Goal: Task Accomplishment & Management: Use online tool/utility

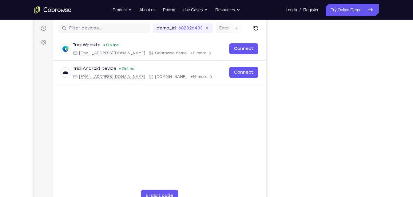
scroll to position [75, 0]
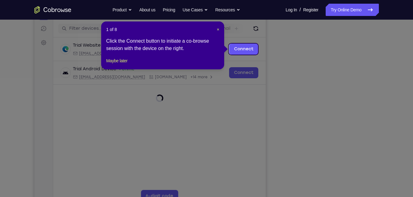
click at [323, 81] on icon at bounding box center [209, 98] width 418 height 197
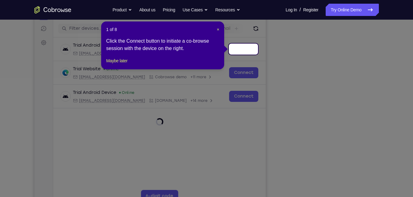
click at [216, 31] on header "1 of 8 ×" at bounding box center [162, 29] width 113 height 6
click at [217, 29] on span "×" at bounding box center [218, 29] width 2 height 5
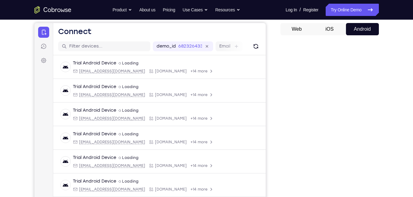
scroll to position [57, 0]
click at [324, 26] on button "iOS" at bounding box center [329, 29] width 33 height 12
click at [297, 27] on button "Web" at bounding box center [296, 29] width 33 height 12
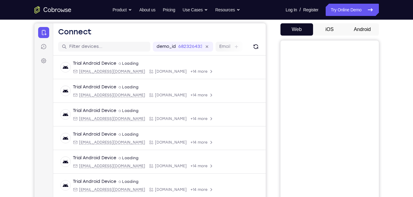
click at [335, 29] on button "iOS" at bounding box center [329, 29] width 33 height 12
click at [354, 27] on button "Android" at bounding box center [362, 29] width 33 height 12
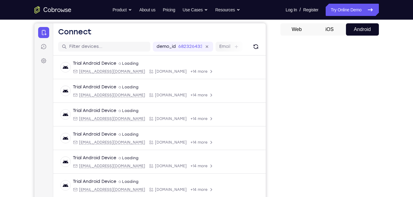
click at [336, 28] on button "iOS" at bounding box center [329, 29] width 33 height 12
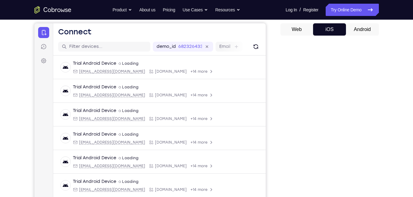
click at [356, 27] on button "Android" at bounding box center [362, 29] width 33 height 12
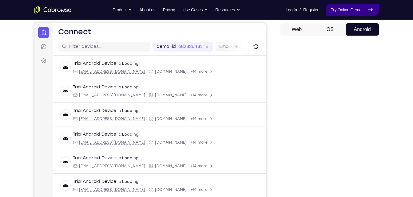
click at [341, 10] on link "Try Online Demo" at bounding box center [352, 10] width 53 height 12
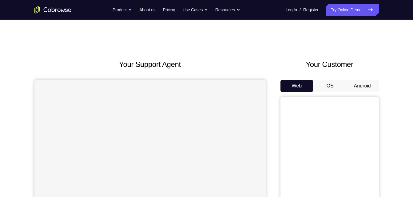
click at [367, 84] on button "Android" at bounding box center [362, 86] width 33 height 12
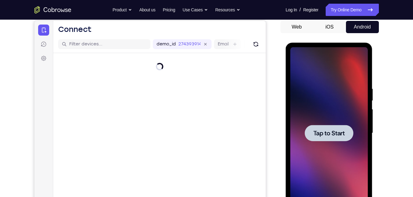
click at [331, 112] on div at bounding box center [328, 133] width 77 height 172
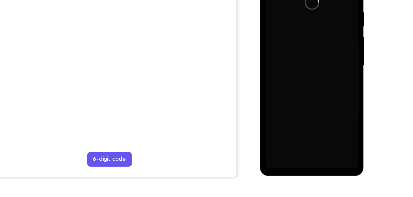
scroll to position [107, 0]
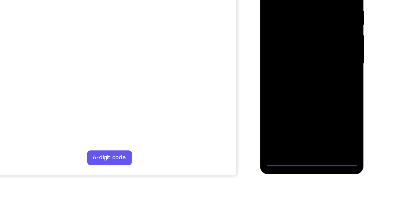
click at [303, 127] on div at bounding box center [303, 46] width 77 height 172
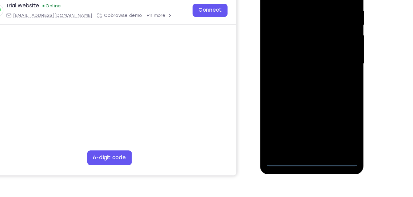
click at [323, 102] on div at bounding box center [303, 46] width 77 height 172
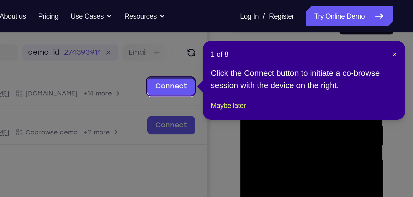
scroll to position [70, 0]
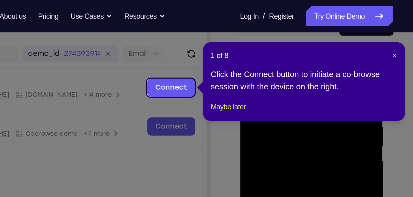
click at [381, 35] on div "1 of 8 × Click the Connect button to initiate a co-browse session with the devi…" at bounding box center [324, 50] width 123 height 48
click at [379, 34] on span "×" at bounding box center [379, 33] width 2 height 5
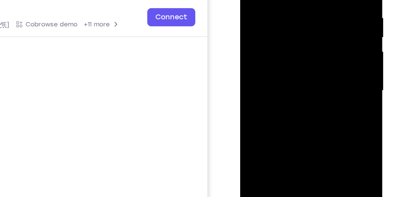
click at [313, 85] on div at bounding box center [282, 33] width 77 height 172
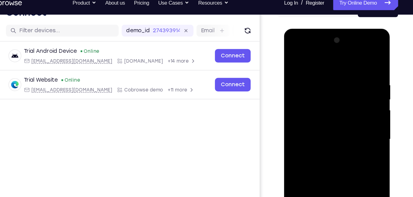
click at [295, 47] on div at bounding box center [327, 120] width 77 height 172
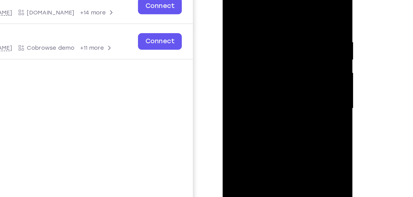
click at [293, 61] on div at bounding box center [265, 64] width 77 height 172
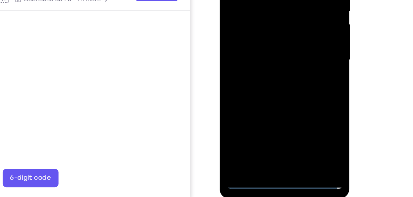
scroll to position [86, 0]
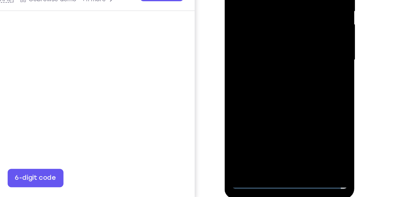
click at [261, 28] on div at bounding box center [267, 15] width 77 height 172
click at [250, 11] on div at bounding box center [267, 15] width 77 height 172
click at [246, 3] on div at bounding box center [267, 15] width 77 height 172
click at [250, 16] on div at bounding box center [267, 15] width 77 height 172
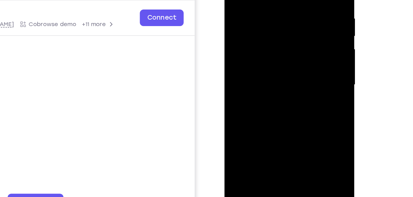
click at [265, 55] on div at bounding box center [267, 40] width 77 height 172
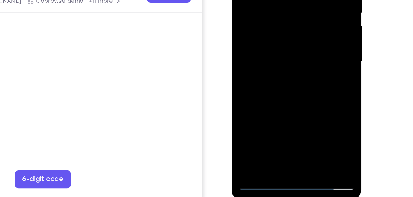
scroll to position [85, 0]
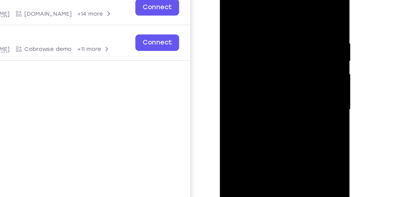
drag, startPoint x: 259, startPoint y: 8, endPoint x: 255, endPoint y: -24, distance: 31.5
click at [255, 0] on div at bounding box center [263, 65] width 87 height 183
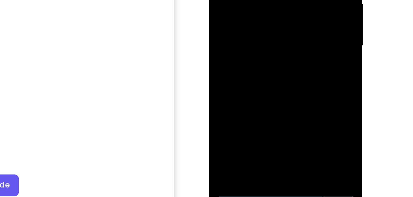
scroll to position [88, 0]
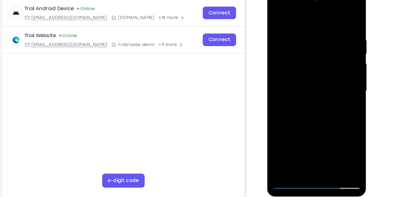
click at [308, 102] on div at bounding box center [310, 79] width 77 height 172
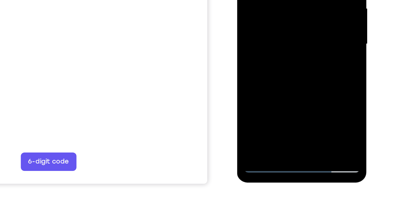
scroll to position [99, 0]
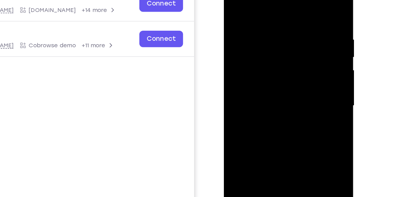
click at [268, 94] on div at bounding box center [266, 61] width 77 height 172
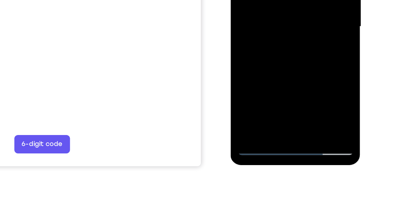
scroll to position [109, 0]
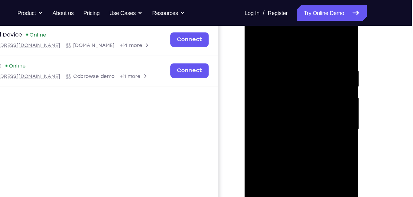
scroll to position [80, 0]
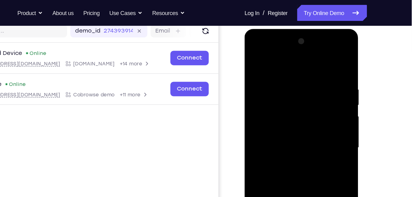
drag, startPoint x: 313, startPoint y: 71, endPoint x: 287, endPoint y: 75, distance: 26.4
click at [287, 75] on div at bounding box center [287, 120] width 77 height 172
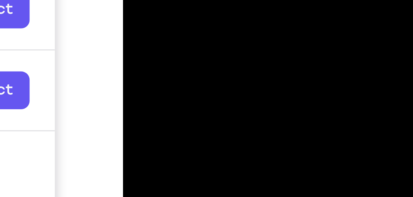
drag, startPoint x: 187, startPoint y: -23, endPoint x: 169, endPoint y: -21, distance: 17.6
click at [169, 0] on div at bounding box center [166, 25] width 77 height 172
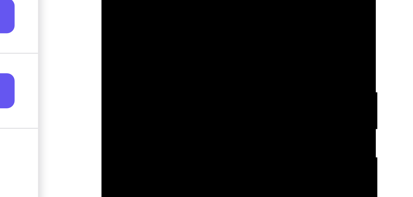
drag, startPoint x: 172, startPoint y: -12, endPoint x: 142, endPoint y: -11, distance: 30.1
click at [142, 0] on div at bounding box center [144, 36] width 77 height 172
drag, startPoint x: 178, startPoint y: -11, endPoint x: 141, endPoint y: -14, distance: 36.8
click at [141, 0] on div at bounding box center [144, 36] width 77 height 172
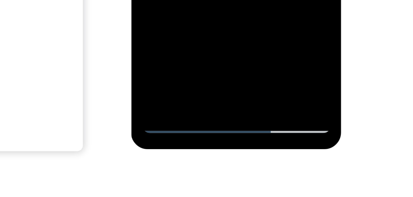
scroll to position [109, 0]
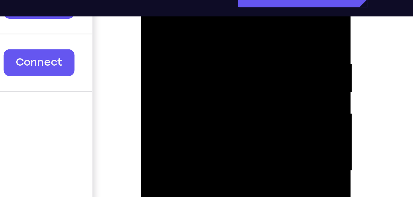
drag, startPoint x: 215, startPoint y: -5, endPoint x: 167, endPoint y: 2, distance: 48.2
click at [167, 2] on div at bounding box center [183, 42] width 77 height 172
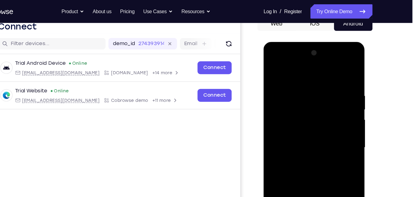
scroll to position [65, 0]
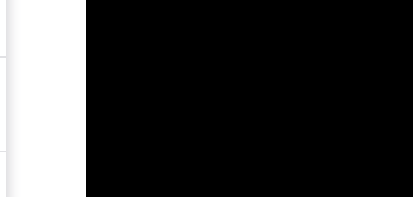
drag, startPoint x: 154, startPoint y: -36, endPoint x: 116, endPoint y: -33, distance: 37.9
click at [116, 0] on div at bounding box center [129, 12] width 77 height 172
drag, startPoint x: 153, startPoint y: -39, endPoint x: 104, endPoint y: -35, distance: 49.4
click at [104, 0] on div at bounding box center [129, 12] width 77 height 172
drag, startPoint x: 149, startPoint y: -42, endPoint x: 109, endPoint y: -41, distance: 39.4
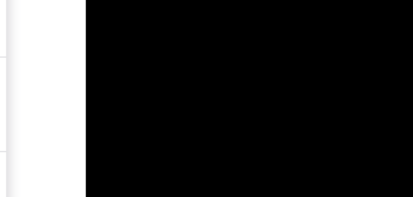
click at [109, 0] on div at bounding box center [129, 12] width 77 height 172
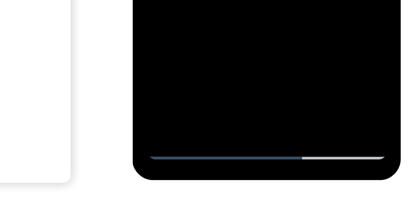
scroll to position [93, 0]
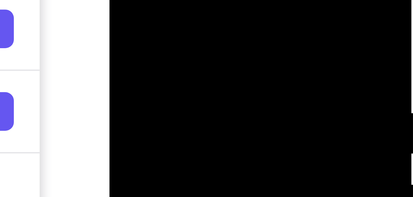
drag, startPoint x: 184, startPoint y: -4, endPoint x: 173, endPoint y: -4, distance: 10.8
click at [173, 0] on div at bounding box center [152, 42] width 77 height 172
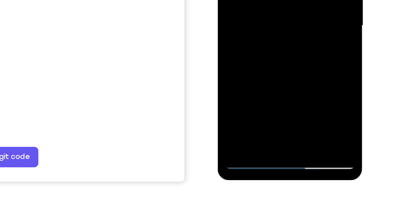
scroll to position [97, 0]
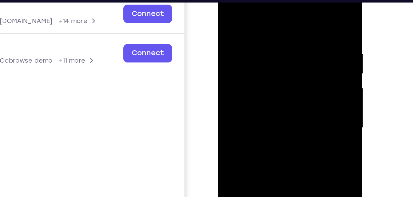
click at [293, 7] on div at bounding box center [260, 68] width 77 height 172
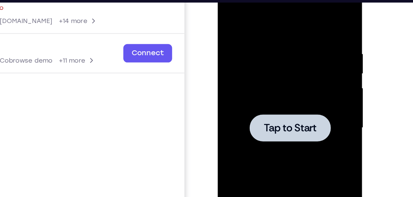
click at [264, 28] on div at bounding box center [260, 68] width 77 height 172
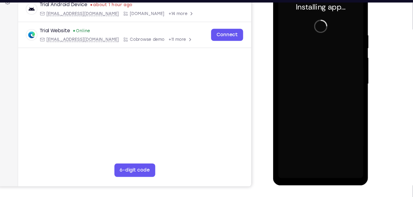
scroll to position [99, 0]
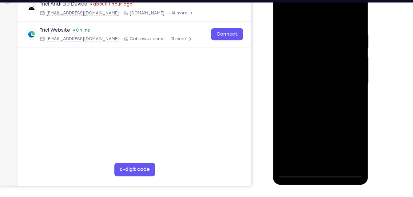
click at [318, 153] on div at bounding box center [316, 75] width 77 height 172
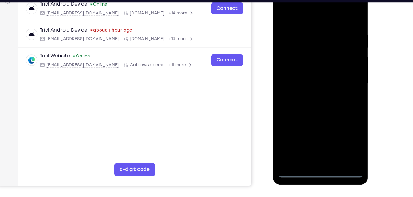
click at [317, 156] on div at bounding box center [316, 75] width 77 height 172
click at [344, 133] on div at bounding box center [316, 75] width 77 height 172
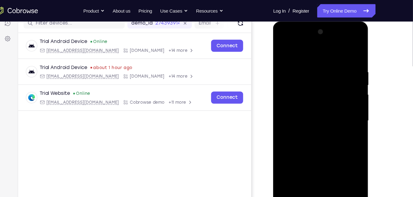
scroll to position [82, 0]
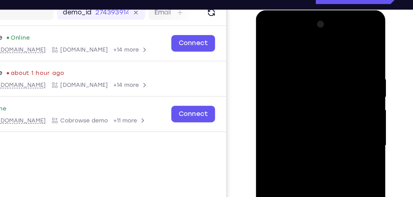
click at [265, 29] on div at bounding box center [298, 100] width 77 height 172
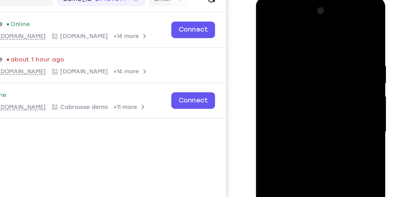
click at [324, 87] on div at bounding box center [298, 88] width 77 height 172
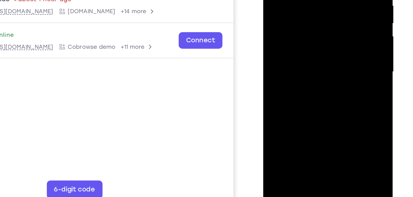
click at [298, 40] on div at bounding box center [306, 27] width 77 height 172
click at [306, 22] on div at bounding box center [306, 27] width 77 height 172
click at [293, 18] on div at bounding box center [306, 27] width 77 height 172
click at [292, 27] on div at bounding box center [306, 27] width 77 height 172
click at [297, 49] on div at bounding box center [306, 27] width 77 height 172
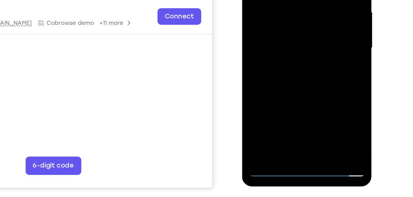
scroll to position [95, 0]
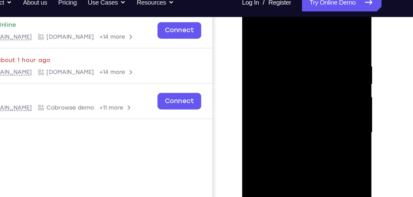
drag, startPoint x: 289, startPoint y: 32, endPoint x: 294, endPoint y: -14, distance: 46.1
click at [294, 0] on html "Online web based iOS Simulators and Android Emulators. Run iPhone, iPad, Mobile…" at bounding box center [286, 90] width 88 height 184
click at [293, 40] on div at bounding box center [285, 88] width 77 height 172
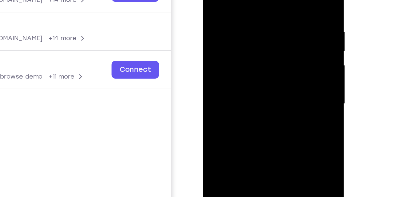
click at [277, 45] on div at bounding box center [246, 48] width 77 height 172
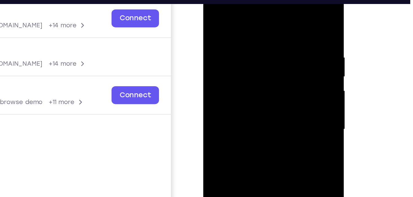
click at [261, 56] on div at bounding box center [246, 73] width 77 height 172
click at [218, 57] on div at bounding box center [246, 73] width 77 height 172
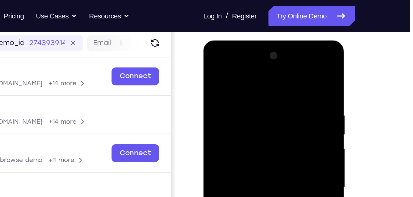
scroll to position [77, 0]
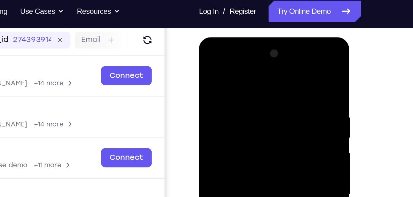
click at [276, 71] on div at bounding box center [242, 128] width 77 height 172
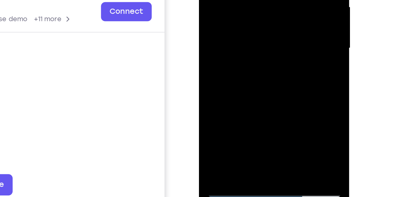
scroll to position [80, 0]
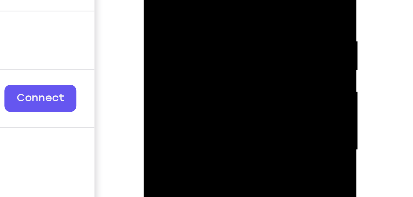
drag, startPoint x: 218, startPoint y: -24, endPoint x: 184, endPoint y: -22, distance: 33.6
click at [184, 0] on div at bounding box center [186, 18] width 77 height 172
drag, startPoint x: 216, startPoint y: -29, endPoint x: 172, endPoint y: -24, distance: 44.2
click at [172, 0] on div at bounding box center [186, 18] width 77 height 172
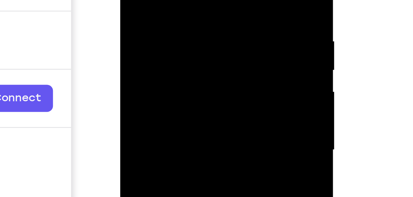
click at [158, 0] on div at bounding box center [163, 18] width 77 height 172
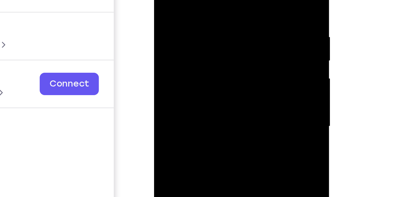
click at [230, 11] on div at bounding box center [197, 34] width 77 height 172
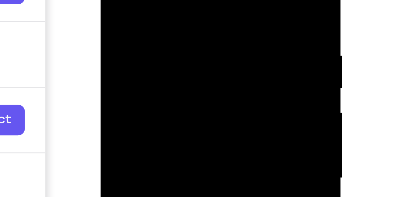
click at [176, 0] on div at bounding box center [143, 18] width 77 height 172
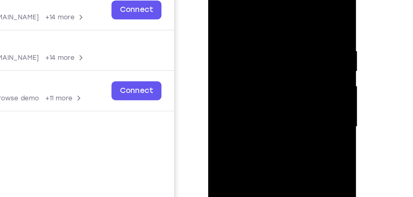
drag, startPoint x: 267, startPoint y: 15, endPoint x: 222, endPoint y: 15, distance: 45.2
click at [222, 15] on div at bounding box center [251, 63] width 77 height 172
drag, startPoint x: 276, startPoint y: 12, endPoint x: 219, endPoint y: 19, distance: 57.6
click at [219, 19] on div at bounding box center [251, 63] width 77 height 172
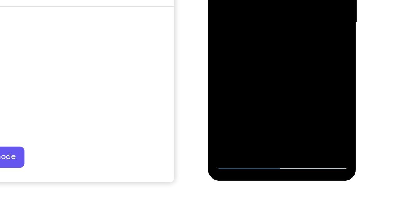
scroll to position [109, 0]
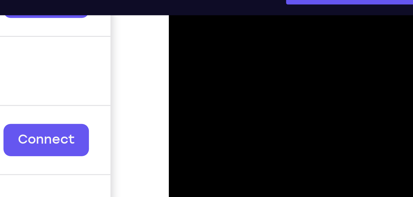
click at [191, 0] on div at bounding box center [211, 28] width 77 height 172
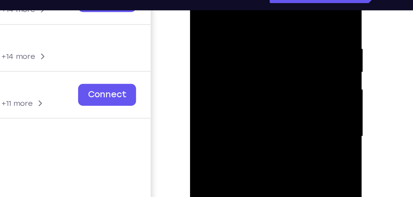
scroll to position [103, 0]
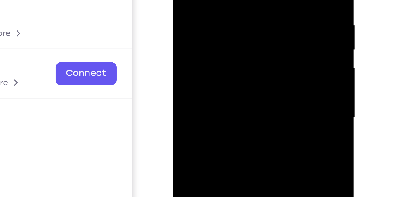
drag, startPoint x: 215, startPoint y: 21, endPoint x: 237, endPoint y: -27, distance: 52.3
click at [237, 0] on div at bounding box center [216, 20] width 77 height 172
click at [207, 0] on div at bounding box center [216, 20] width 77 height 172
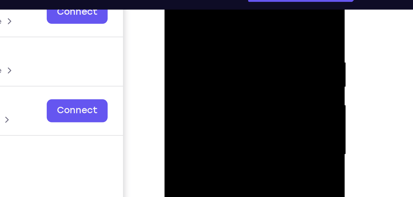
drag, startPoint x: 216, startPoint y: 13, endPoint x: 215, endPoint y: 42, distance: 29.2
click at [215, 42] on div at bounding box center [207, 57] width 77 height 172
click at [207, 16] on div at bounding box center [207, 57] width 77 height 172
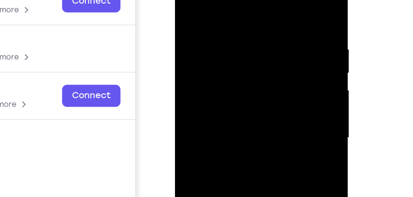
click at [184, 0] on div at bounding box center [218, 48] width 77 height 172
click at [252, 3] on div at bounding box center [218, 48] width 77 height 172
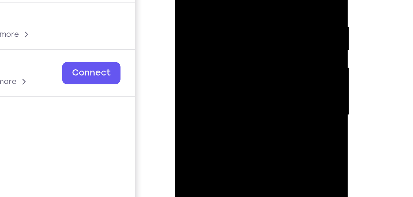
drag, startPoint x: 215, startPoint y: 33, endPoint x: 241, endPoint y: -44, distance: 81.5
click at [241, 0] on div at bounding box center [218, 25] width 77 height 172
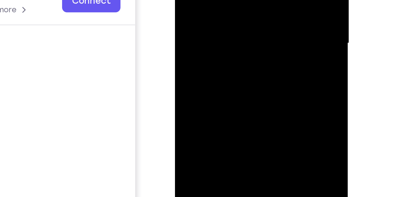
drag, startPoint x: 224, startPoint y: 7, endPoint x: 245, endPoint y: -46, distance: 57.2
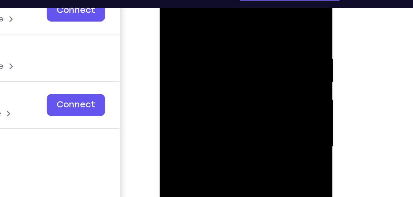
click at [203, 46] on div at bounding box center [202, 57] width 77 height 172
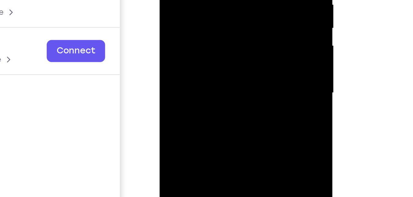
click at [206, 23] on div at bounding box center [202, 3] width 77 height 172
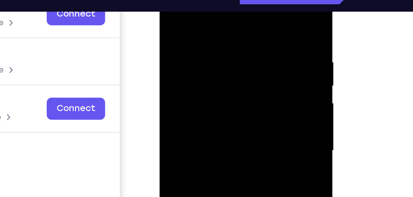
click at [231, 0] on div at bounding box center [202, 61] width 77 height 172
click at [234, 9] on div at bounding box center [202, 61] width 77 height 172
drag, startPoint x: 234, startPoint y: 9, endPoint x: 216, endPoint y: 31, distance: 28.5
click at [216, 31] on div at bounding box center [202, 61] width 77 height 172
drag, startPoint x: 216, startPoint y: 15, endPoint x: 213, endPoint y: 29, distance: 14.3
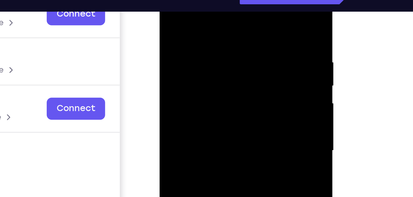
click at [213, 29] on div at bounding box center [202, 61] width 77 height 172
click at [237, 17] on div at bounding box center [202, 61] width 77 height 172
click at [205, 0] on div at bounding box center [202, 61] width 77 height 172
click at [190, 20] on div at bounding box center [202, 61] width 77 height 172
click at [172, 0] on div at bounding box center [202, 61] width 77 height 172
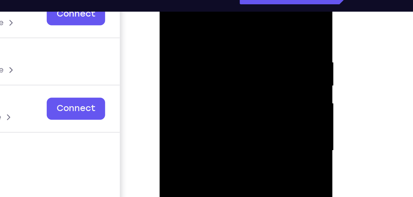
click at [188, 43] on div at bounding box center [202, 61] width 77 height 172
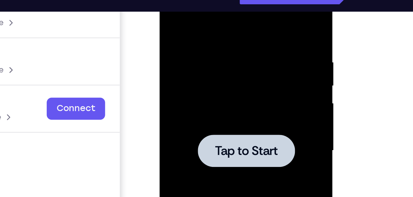
click at [210, 18] on div at bounding box center [202, 61] width 77 height 172
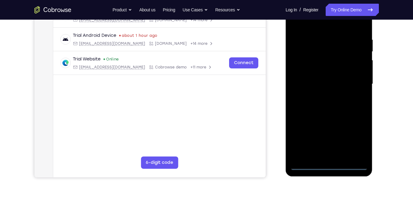
scroll to position [109, 0]
click at [330, 166] on div at bounding box center [328, 84] width 77 height 172
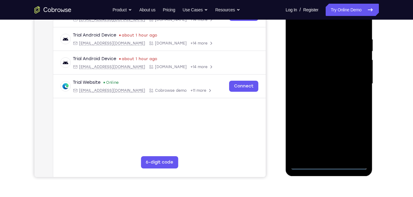
click at [356, 139] on div at bounding box center [328, 84] width 77 height 172
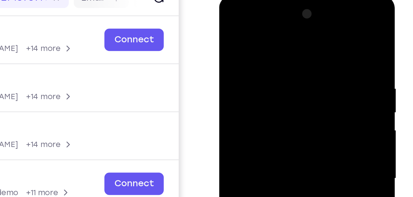
click at [230, 13] on div at bounding box center [262, 86] width 77 height 172
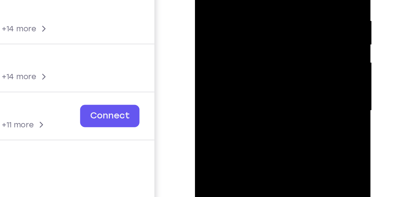
click at [263, 20] on div at bounding box center [237, 18] width 77 height 172
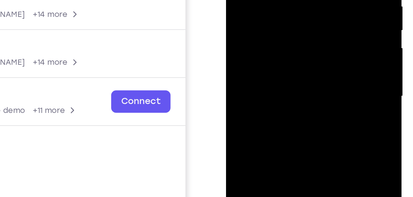
click at [262, 15] on div at bounding box center [269, 3] width 77 height 172
click at [262, 0] on div at bounding box center [269, 3] width 77 height 172
click at [259, 0] on div at bounding box center [269, 3] width 77 height 172
click at [261, 14] on div at bounding box center [269, 3] width 77 height 172
click at [271, 0] on div at bounding box center [269, 3] width 77 height 172
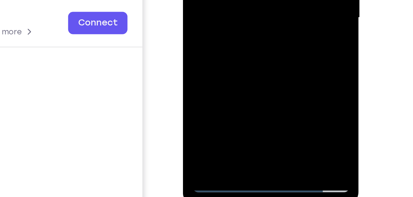
scroll to position [84, 0]
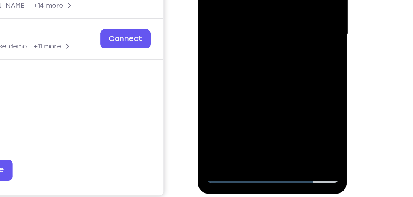
scroll to position [89, 0]
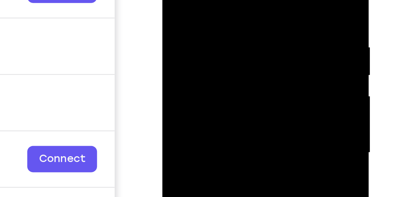
drag, startPoint x: 215, startPoint y: -18, endPoint x: 191, endPoint y: -15, distance: 24.5
click at [191, 0] on div at bounding box center [205, 28] width 77 height 172
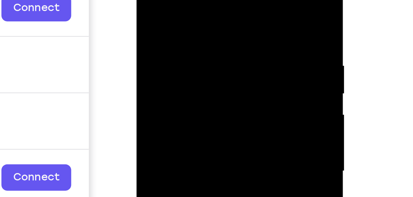
drag, startPoint x: 206, startPoint y: -5, endPoint x: 175, endPoint y: 2, distance: 32.0
click at [175, 2] on div at bounding box center [179, 46] width 77 height 172
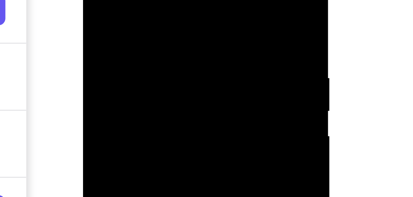
click at [134, 0] on div at bounding box center [125, 37] width 77 height 172
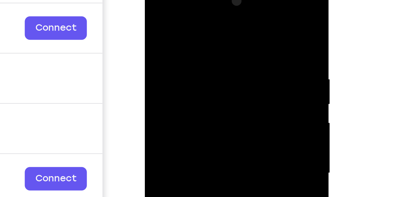
click at [220, 31] on div at bounding box center [187, 72] width 77 height 172
click at [221, 14] on div at bounding box center [187, 72] width 77 height 172
click at [191, 22] on div at bounding box center [187, 72] width 77 height 172
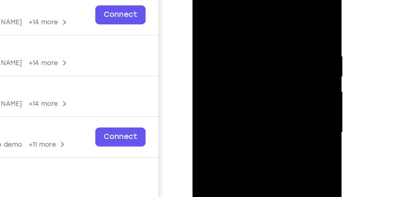
click at [263, 38] on div at bounding box center [235, 68] width 77 height 172
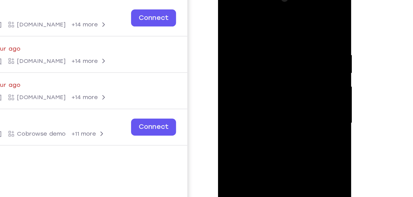
click at [290, 17] on div at bounding box center [261, 75] width 77 height 172
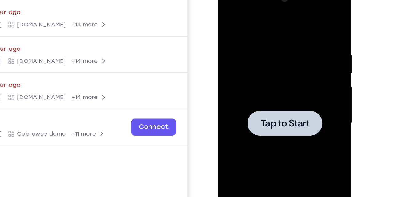
click at [259, 34] on div at bounding box center [261, 75] width 77 height 172
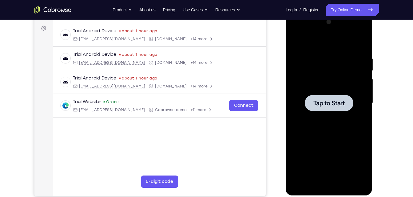
click at [319, 75] on div at bounding box center [328, 103] width 77 height 172
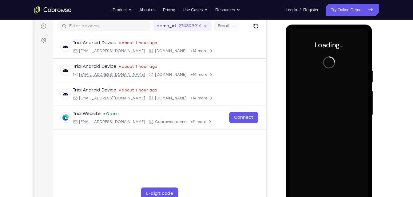
scroll to position [76, 0]
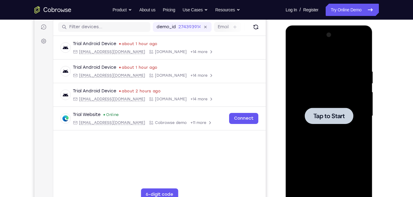
click at [303, 74] on div at bounding box center [328, 116] width 77 height 172
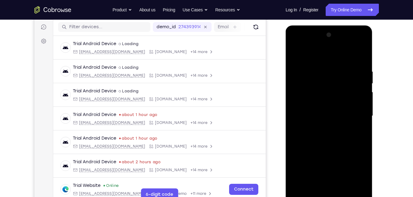
scroll to position [124, 0]
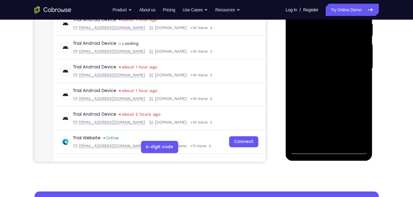
click at [333, 149] on div at bounding box center [328, 68] width 77 height 172
click at [354, 125] on div at bounding box center [328, 68] width 77 height 172
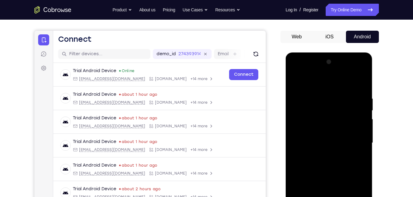
scroll to position [48, 0]
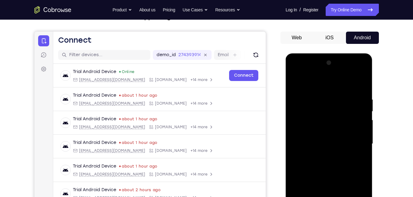
click at [296, 74] on div at bounding box center [328, 144] width 77 height 172
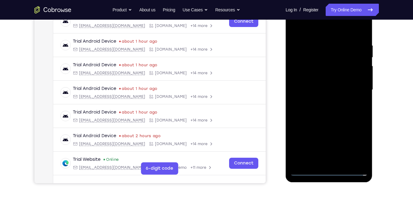
scroll to position [103, 0]
click at [355, 88] on div at bounding box center [328, 90] width 77 height 172
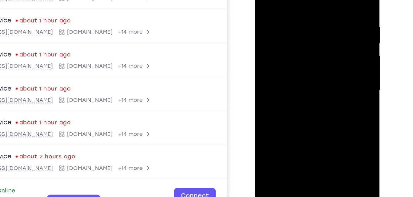
click at [293, 63] on div at bounding box center [298, 51] width 77 height 172
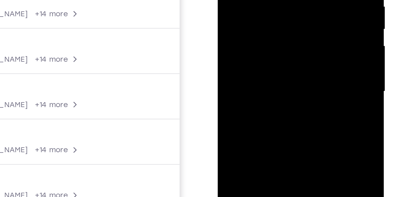
click at [244, 10] on div at bounding box center [260, 9] width 77 height 172
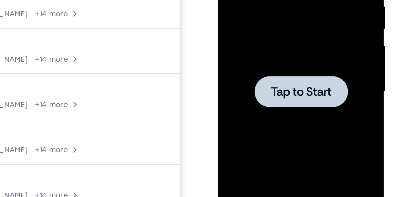
drag, startPoint x: 252, startPoint y: -3, endPoint x: 262, endPoint y: -25, distance: 23.8
click at [254, 0] on div at bounding box center [260, 9] width 77 height 172
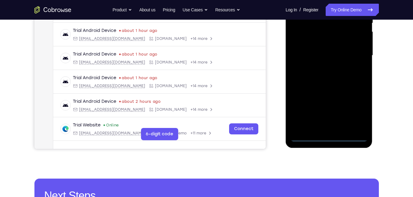
scroll to position [138, 0]
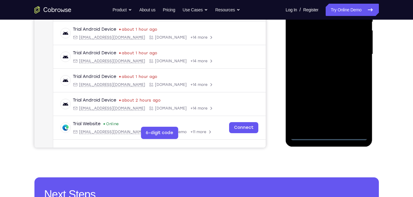
click at [329, 136] on div at bounding box center [328, 54] width 77 height 172
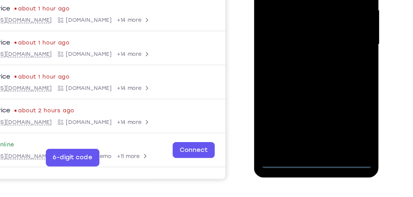
click at [298, 88] on div at bounding box center [297, 5] width 77 height 172
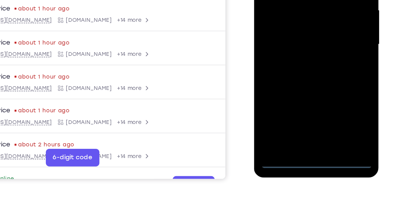
click at [326, 61] on div at bounding box center [297, 5] width 77 height 172
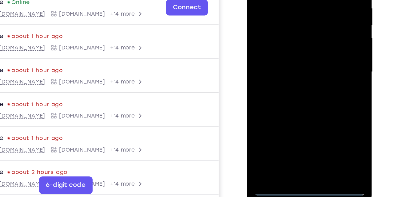
scroll to position [90, 0]
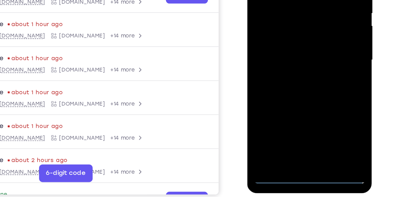
click at [316, 79] on div at bounding box center [290, 21] width 77 height 172
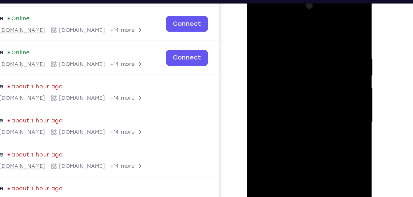
click at [257, 11] on div at bounding box center [290, 83] width 77 height 172
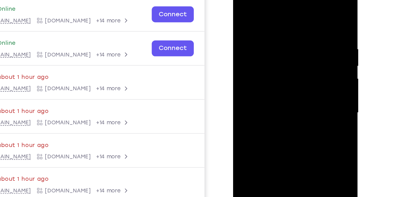
click at [300, 69] on div at bounding box center [276, 73] width 77 height 172
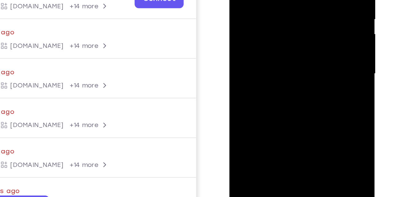
click at [265, 27] on div at bounding box center [272, 13] width 77 height 172
click at [258, 7] on div at bounding box center [272, 13] width 77 height 172
click at [252, 0] on div at bounding box center [272, 13] width 77 height 172
click at [252, 14] on div at bounding box center [272, 13] width 77 height 172
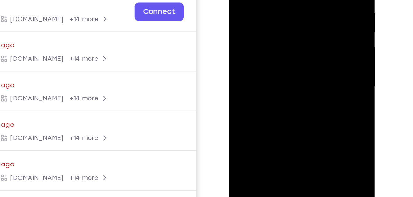
click at [270, 49] on div at bounding box center [272, 26] width 77 height 172
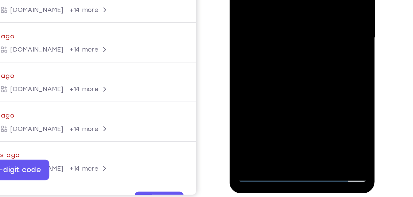
scroll to position [95, 0]
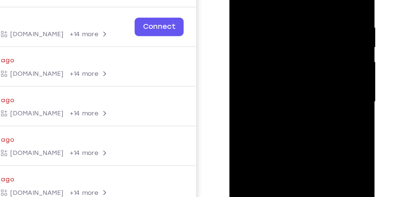
click at [270, 0] on div at bounding box center [272, 41] width 77 height 172
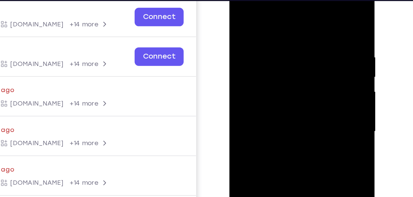
drag, startPoint x: 275, startPoint y: 14, endPoint x: 275, endPoint y: -20, distance: 33.2
click at [275, 0] on div at bounding box center [272, 71] width 87 height 183
drag, startPoint x: 281, startPoint y: 12, endPoint x: 279, endPoint y: 6, distance: 6.3
click at [279, 6] on div at bounding box center [272, 71] width 77 height 172
click at [304, 13] on div at bounding box center [272, 71] width 77 height 172
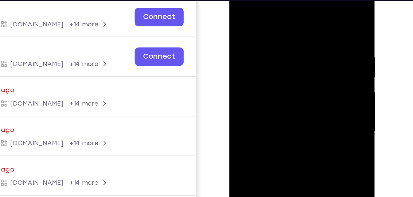
drag, startPoint x: 300, startPoint y: 17, endPoint x: 259, endPoint y: 23, distance: 41.6
click at [259, 23] on div at bounding box center [272, 71] width 77 height 172
drag, startPoint x: 292, startPoint y: 25, endPoint x: 241, endPoint y: 33, distance: 52.2
click at [241, 33] on div at bounding box center [272, 71] width 77 height 172
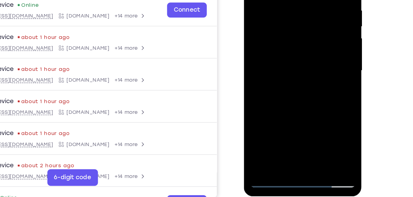
drag, startPoint x: 292, startPoint y: 99, endPoint x: 323, endPoint y: 27, distance: 78.5
click at [323, 27] on div at bounding box center [286, 39] width 77 height 172
drag, startPoint x: 293, startPoint y: 95, endPoint x: 319, endPoint y: 5, distance: 94.6
click at [319, 5] on div at bounding box center [286, 39] width 77 height 172
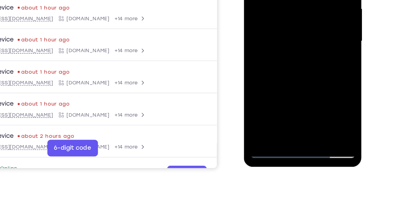
scroll to position [113, 0]
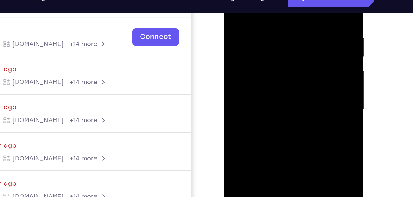
click at [301, 63] on div at bounding box center [266, 54] width 77 height 172
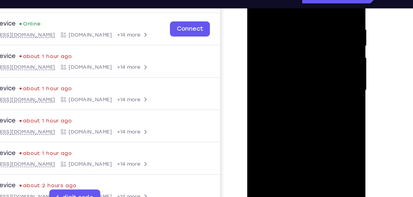
drag, startPoint x: 295, startPoint y: 109, endPoint x: 330, endPoint y: 8, distance: 107.5
click at [328, 14] on div at bounding box center [290, 57] width 77 height 172
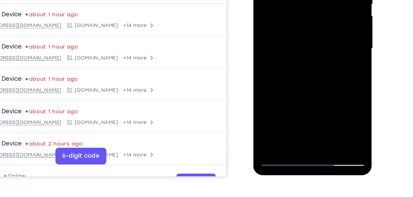
click at [310, 88] on div at bounding box center [296, 16] width 77 height 172
click at [297, 48] on div at bounding box center [296, 16] width 77 height 172
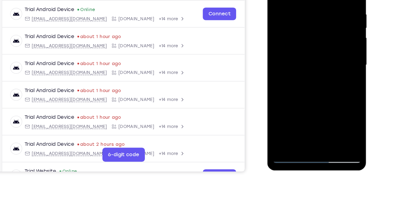
scroll to position [111, 0]
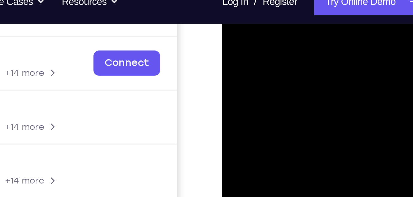
click at [234, 0] on div at bounding box center [265, 49] width 77 height 172
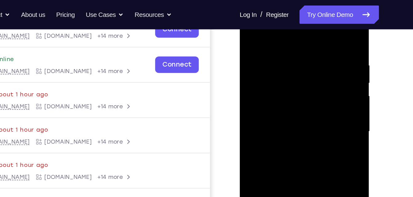
scroll to position [100, 0]
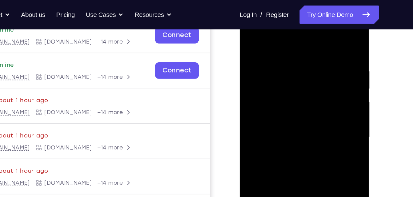
click at [251, 31] on div at bounding box center [282, 93] width 77 height 172
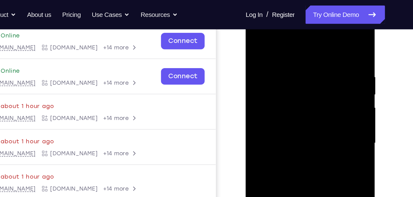
scroll to position [92, 0]
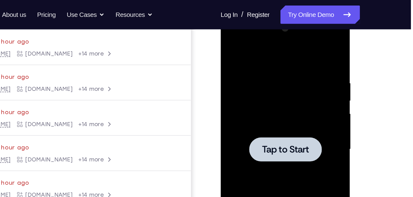
click at [252, 42] on div at bounding box center [263, 105] width 77 height 172
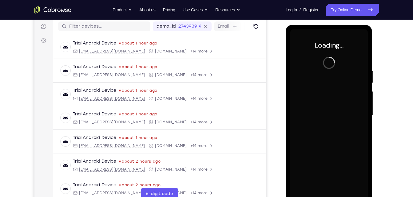
scroll to position [77, 0]
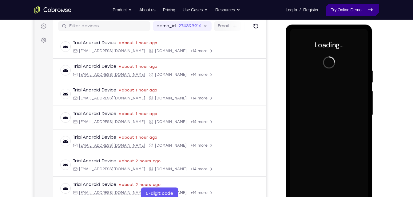
click at [347, 10] on link "Try Online Demo" at bounding box center [352, 10] width 53 height 12
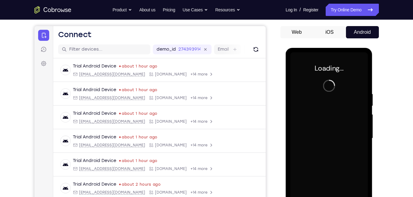
scroll to position [53, 0]
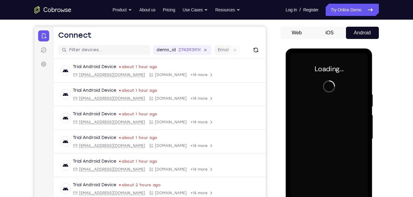
click at [332, 36] on button "iOS" at bounding box center [329, 33] width 33 height 12
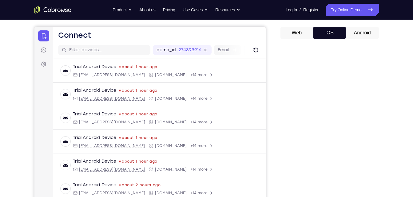
click at [305, 39] on div "Web iOS Android" at bounding box center [329, 130] width 98 height 206
click at [350, 28] on button "Android" at bounding box center [362, 33] width 33 height 12
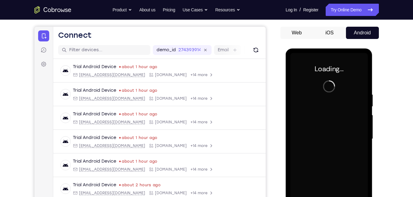
click at [316, 29] on button "iOS" at bounding box center [329, 33] width 33 height 12
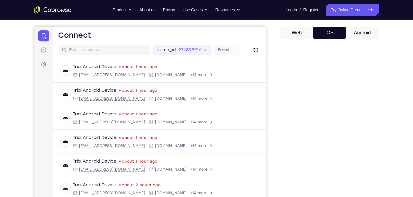
click at [348, 32] on button "Android" at bounding box center [362, 33] width 33 height 12
